Goal: Transaction & Acquisition: Purchase product/service

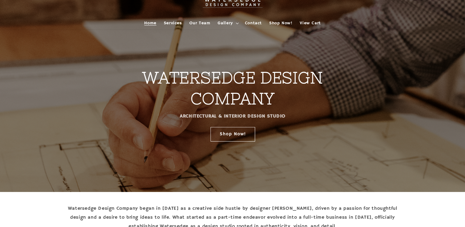
scroll to position [7, 0]
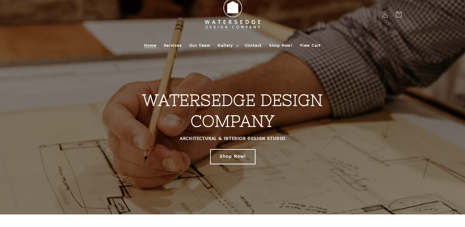
click at [223, 156] on link "Shop Now!" at bounding box center [232, 156] width 45 height 14
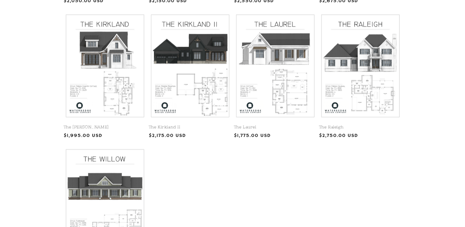
scroll to position [386, 0]
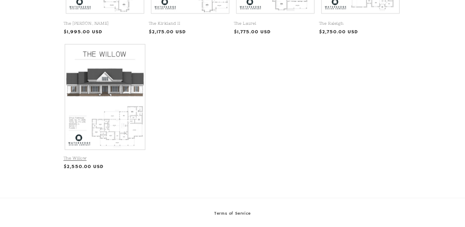
click at [117, 155] on link "The Willow" at bounding box center [105, 157] width 83 height 5
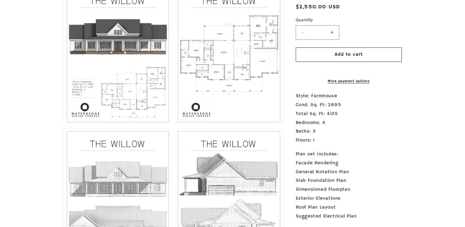
scroll to position [276, 0]
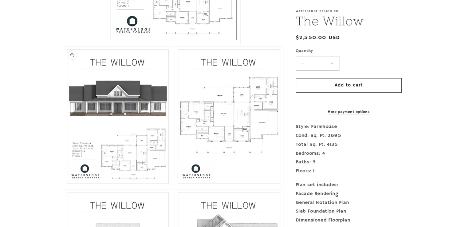
click at [64, 186] on button "Open media 2 in modal" at bounding box center [64, 186] width 0 height 0
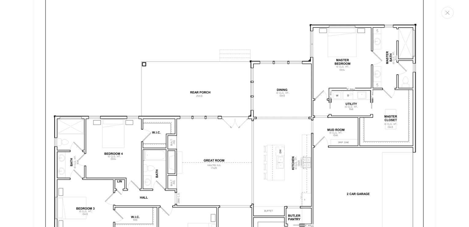
scroll to position [1142, 0]
